Goal: Task Accomplishment & Management: Use online tool/utility

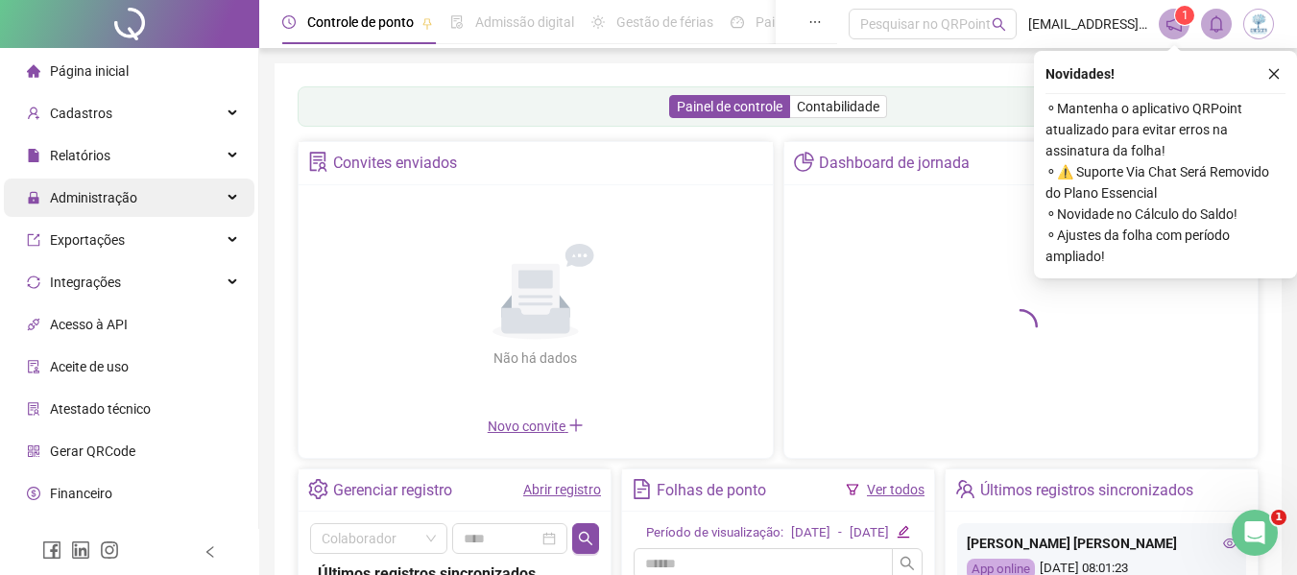
click at [146, 209] on div "Administração" at bounding box center [129, 198] width 251 height 38
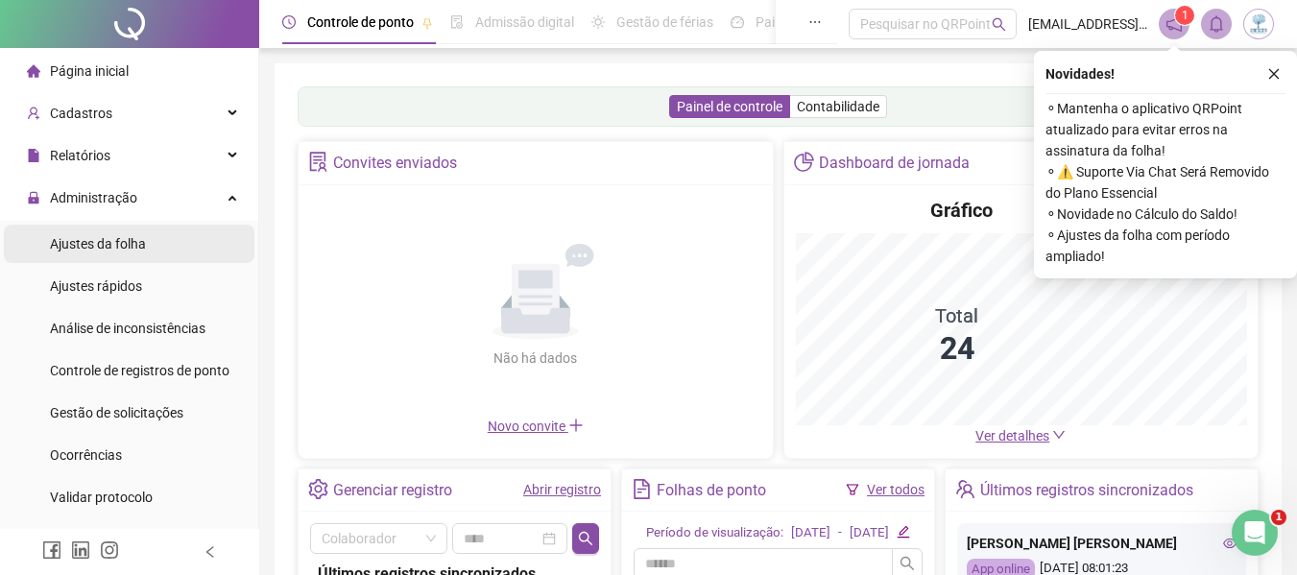
click at [145, 250] on li "Ajustes da folha" at bounding box center [129, 244] width 251 height 38
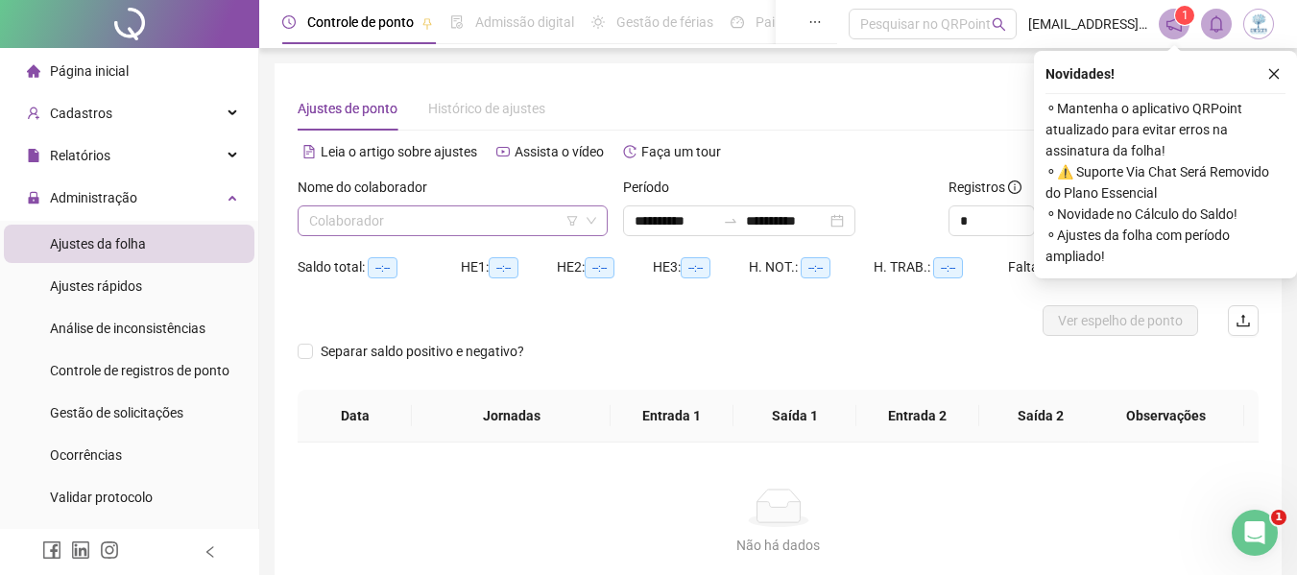
click at [339, 219] on input "search" at bounding box center [444, 220] width 270 height 29
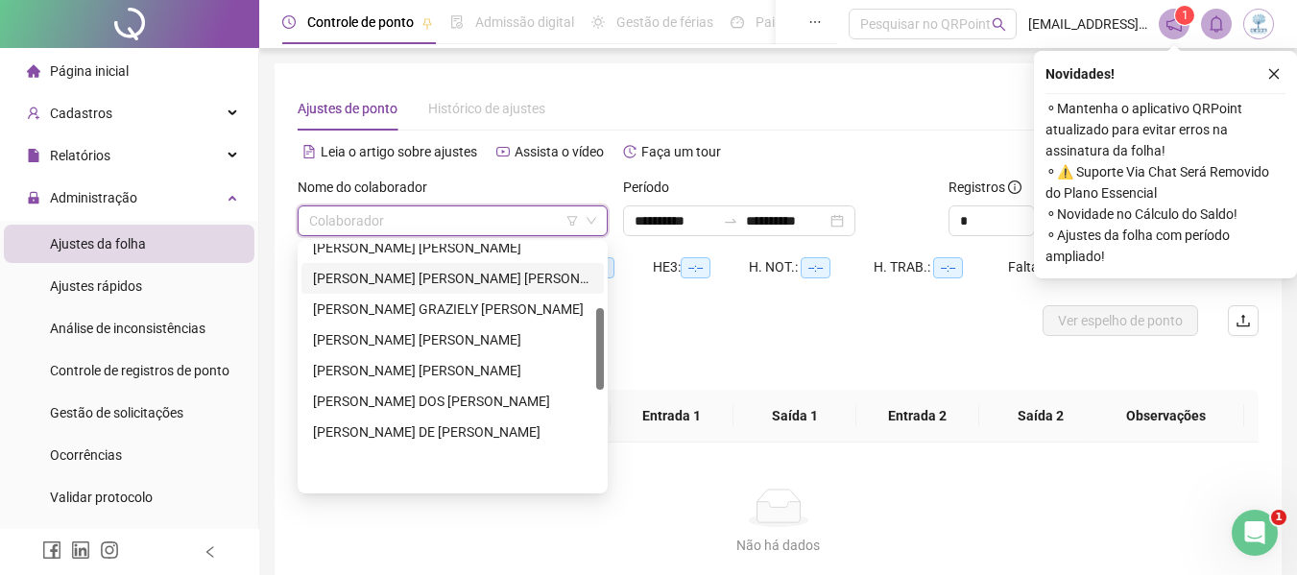
scroll to position [192, 0]
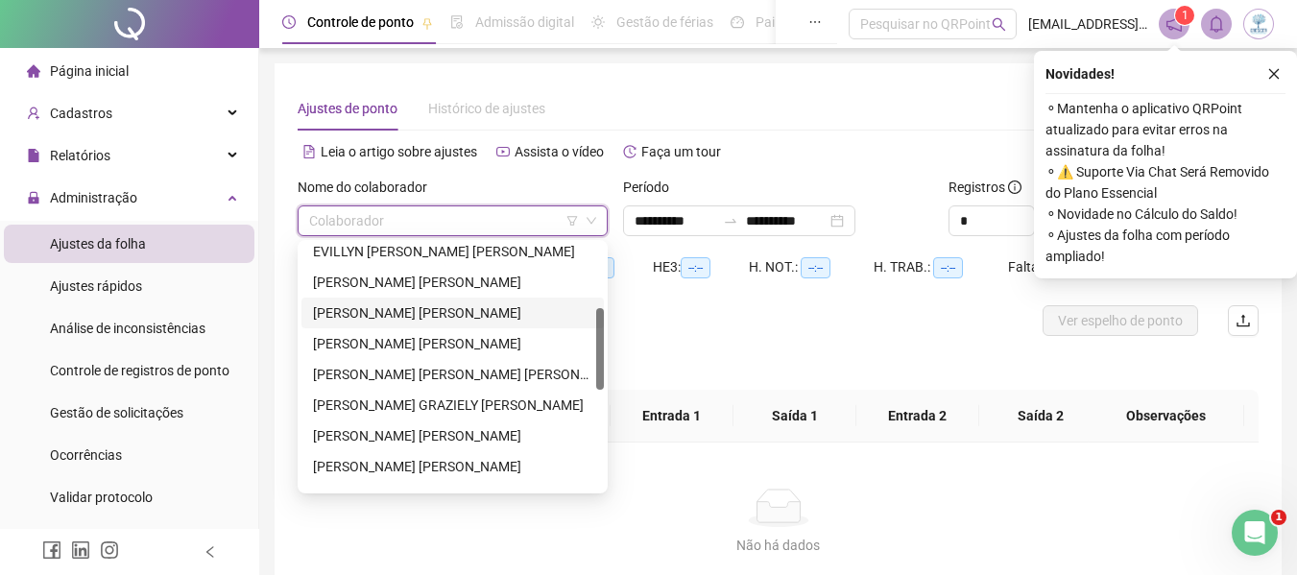
click at [377, 308] on div "[PERSON_NAME] [PERSON_NAME]" at bounding box center [452, 312] width 279 height 21
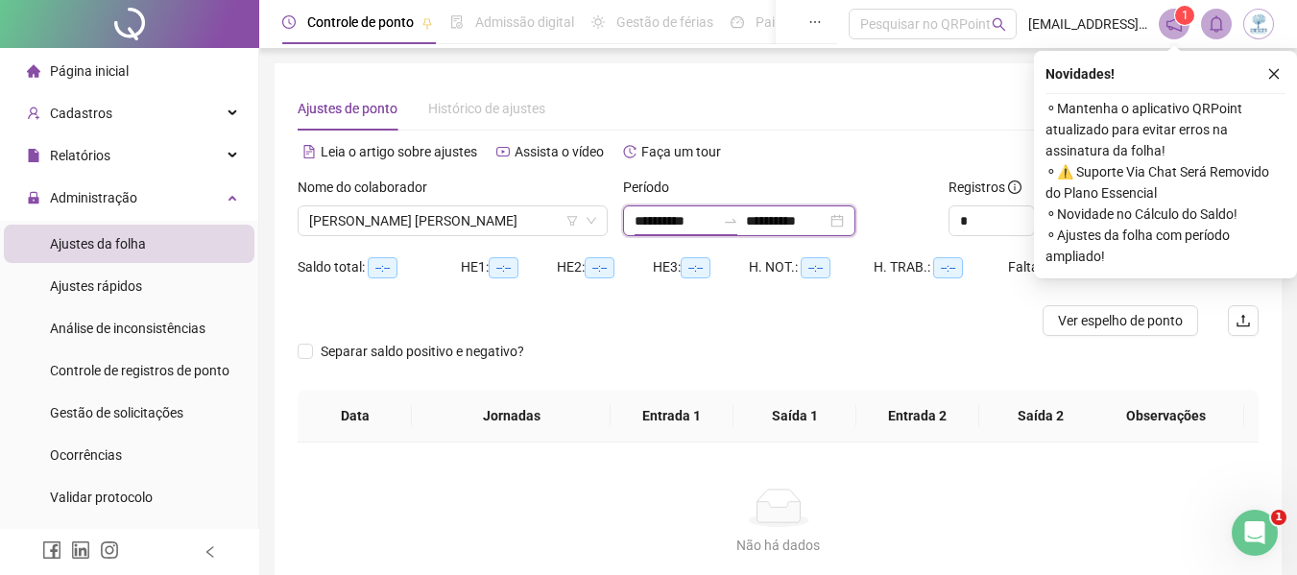
click at [656, 214] on input "**********" at bounding box center [675, 220] width 81 height 21
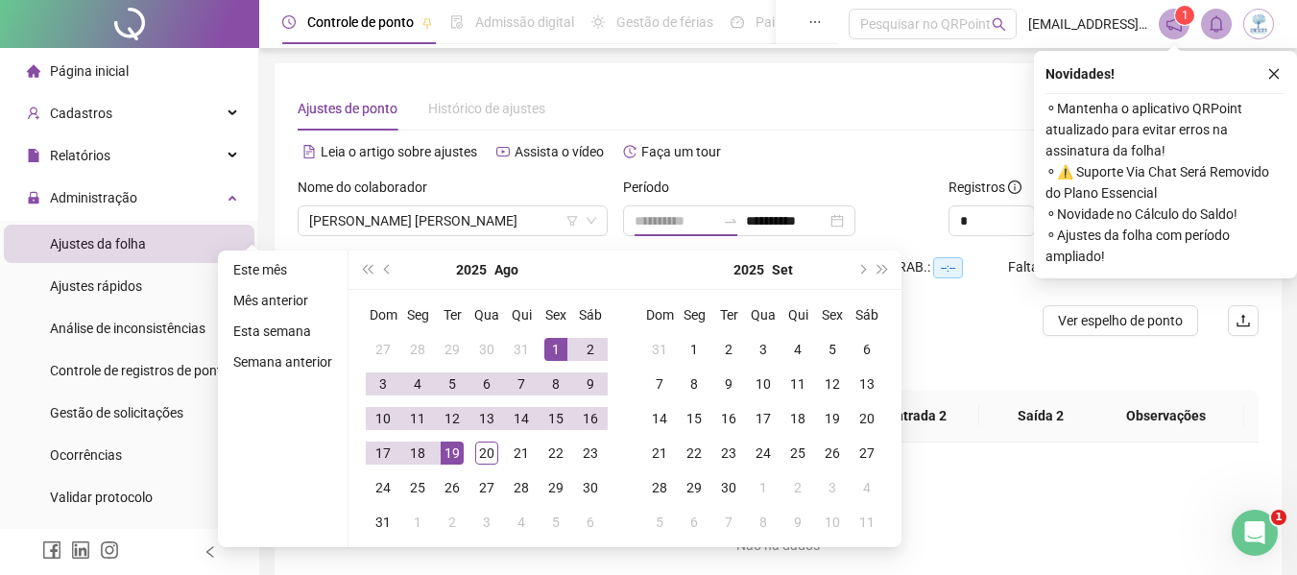
click at [548, 347] on div "1" at bounding box center [555, 349] width 23 height 23
type input "**********"
click at [482, 438] on td "20" at bounding box center [486, 453] width 35 height 35
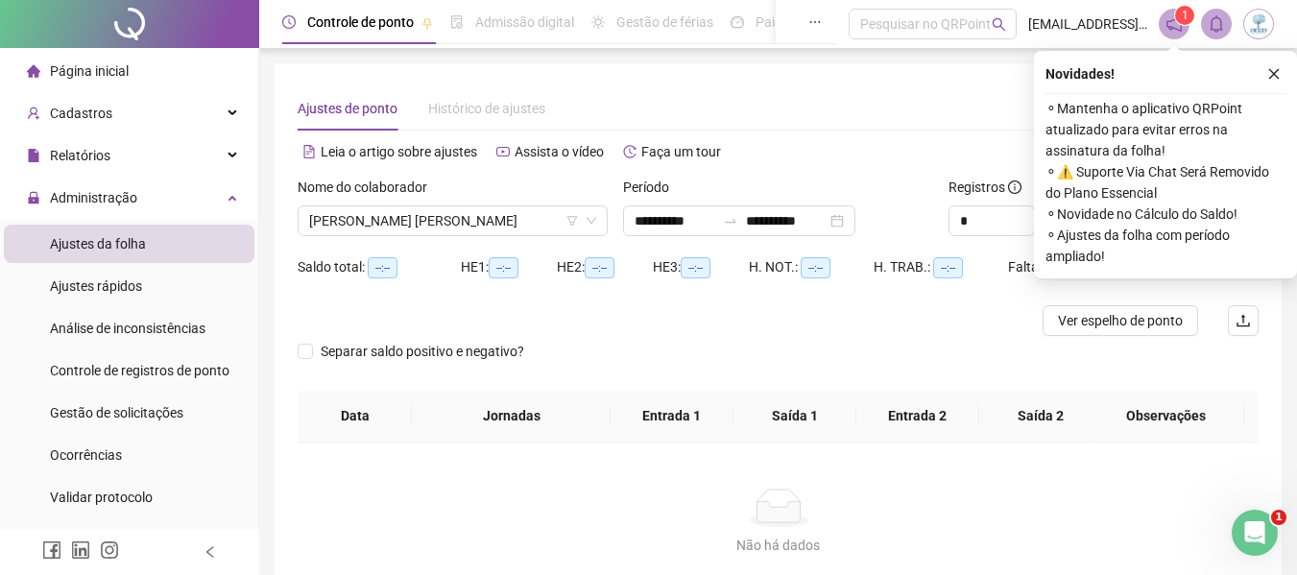
click at [1287, 66] on div "Novidades ! ⚬ Mantenha o aplicativo QRPoint atualizado para evitar erros na ass…" at bounding box center [1165, 165] width 263 height 228
click at [1282, 73] on button "button" at bounding box center [1273, 73] width 23 height 23
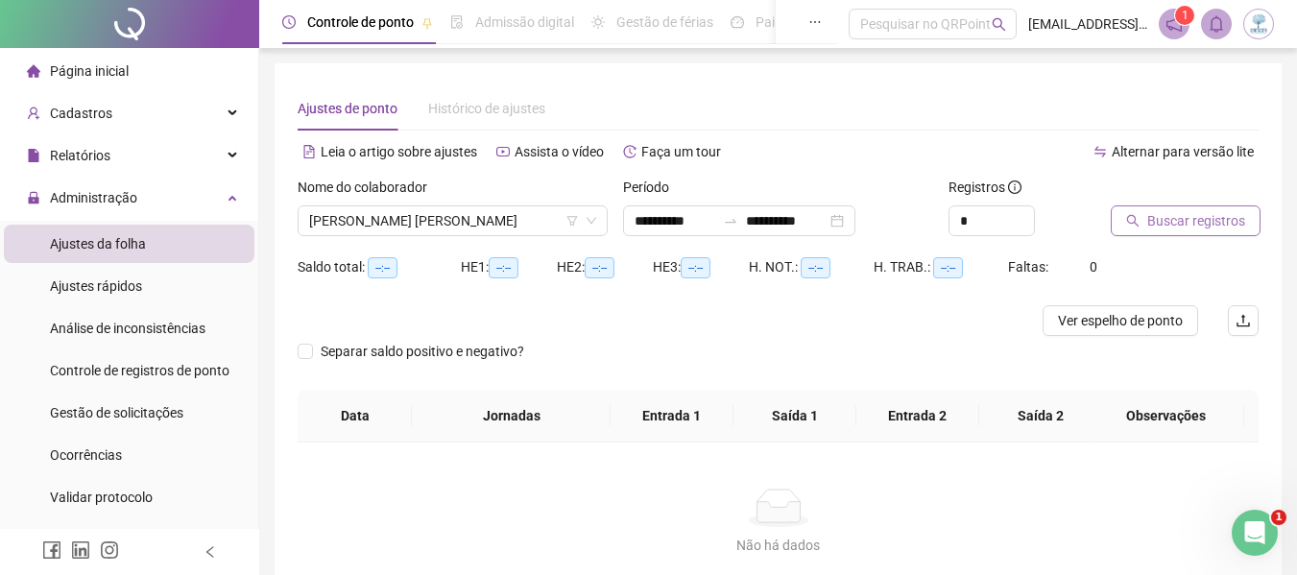
click at [1186, 209] on button "Buscar registros" at bounding box center [1186, 220] width 150 height 31
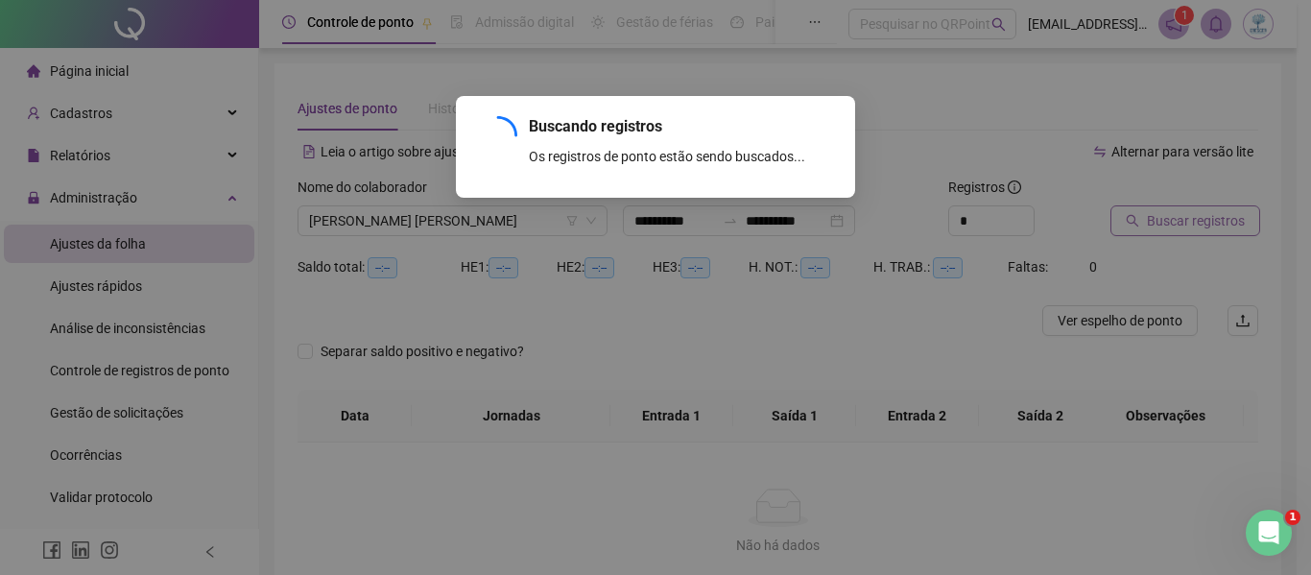
click at [1184, 218] on div "Buscando registros Os registros de ponto estão sendo buscados... OK" at bounding box center [655, 287] width 1311 height 575
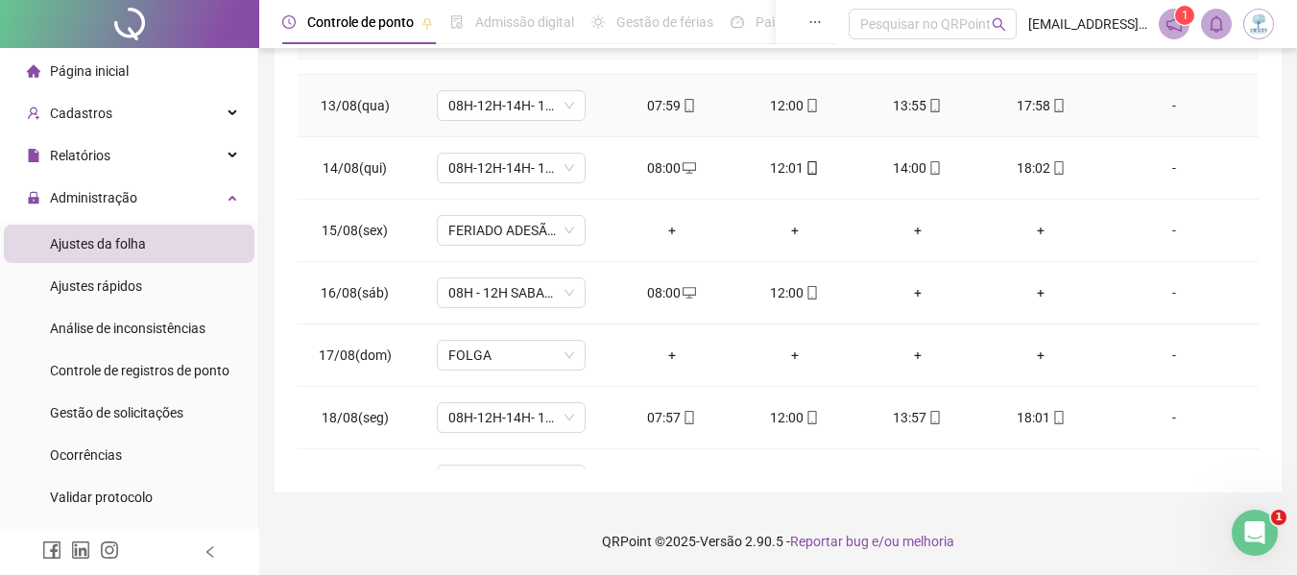
scroll to position [838, 0]
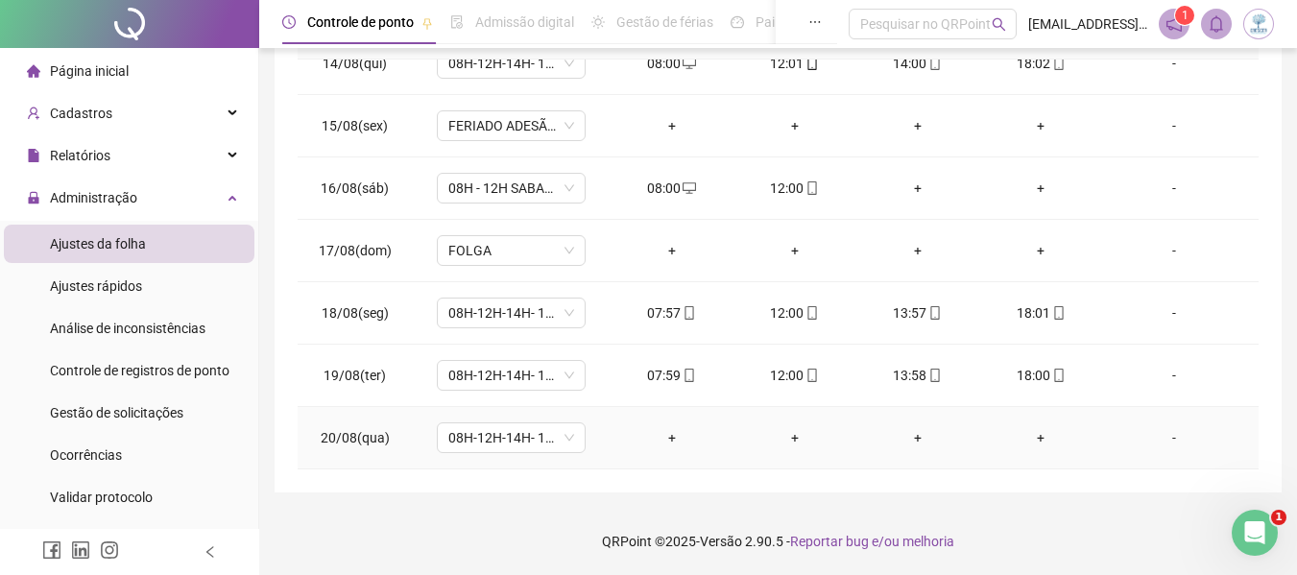
click at [669, 447] on div "+" at bounding box center [672, 437] width 92 height 21
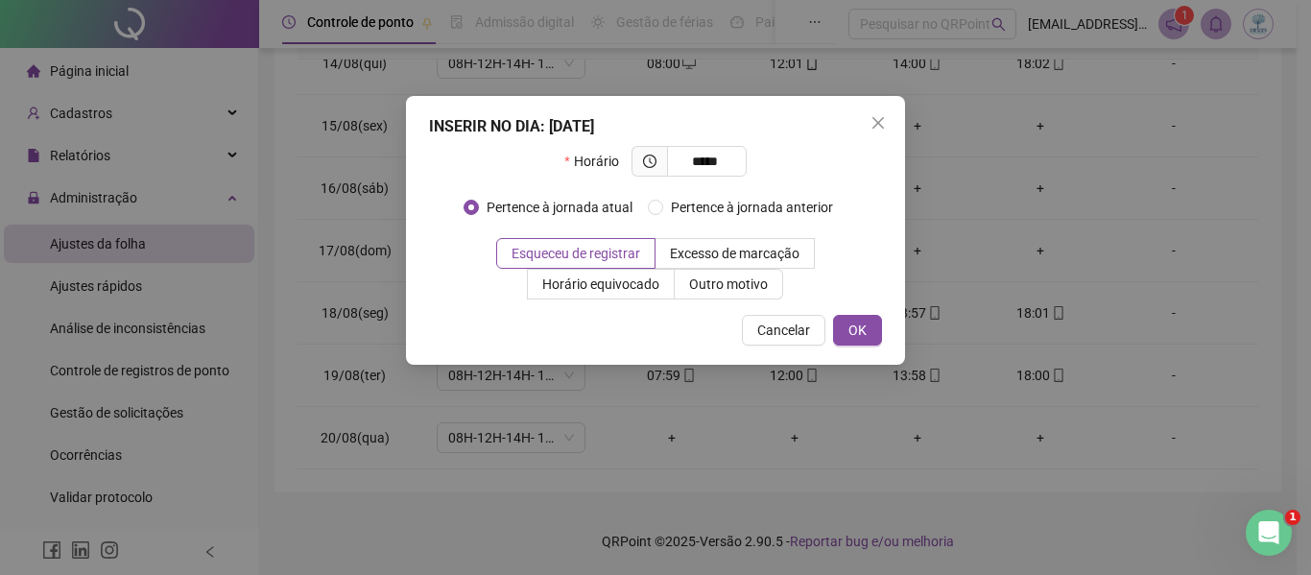
type input "*****"
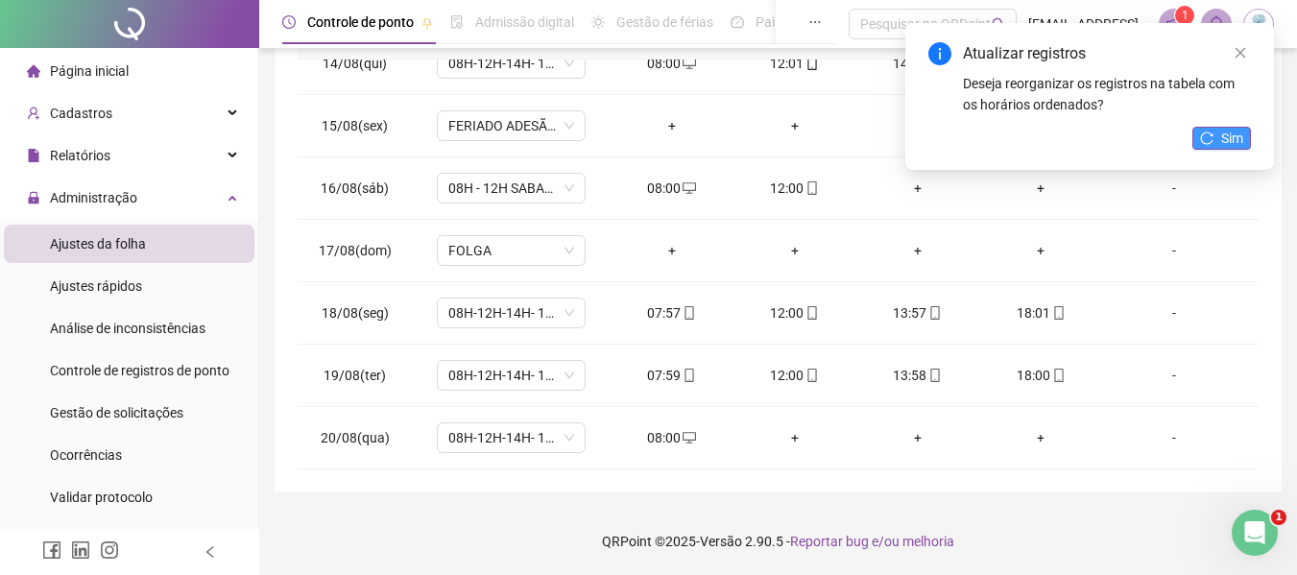
click at [1213, 139] on button "Sim" at bounding box center [1221, 138] width 59 height 23
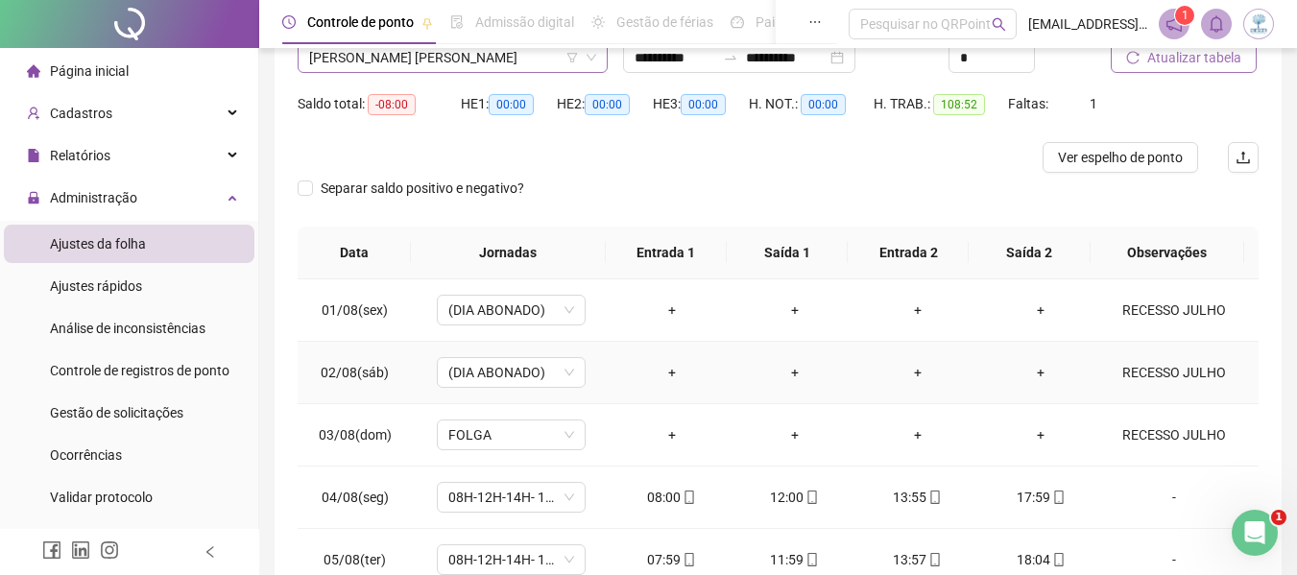
scroll to position [0, 0]
